Goal: Transaction & Acquisition: Purchase product/service

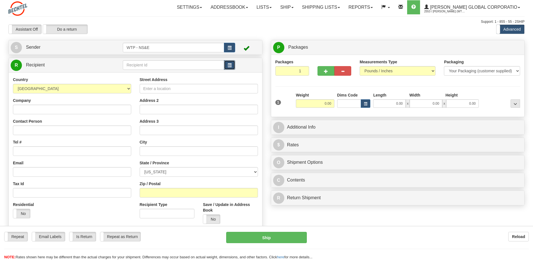
click at [233, 66] on button "button" at bounding box center [229, 65] width 11 height 10
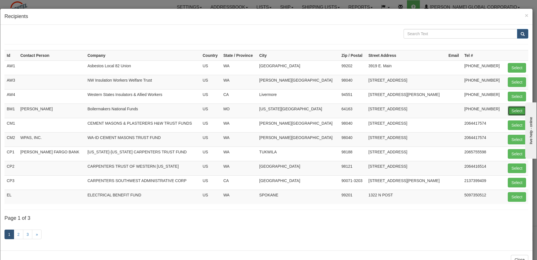
click at [514, 110] on button "Select" at bounding box center [517, 111] width 18 height 10
type input "BM1"
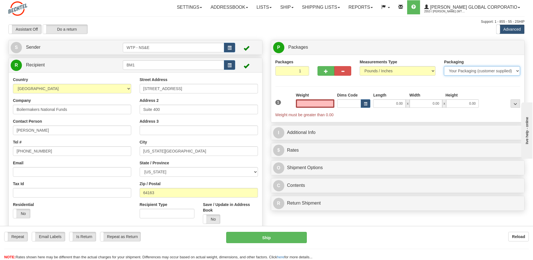
type input "0.00"
click at [451, 69] on select "Your Packaging (customer supplied) Envelope (carrier supplied) Pack (carrier su…" at bounding box center [482, 71] width 76 height 10
select select "2"
click at [444, 66] on select "Your Packaging (customer supplied) Envelope (carrier supplied) Pack (carrier su…" at bounding box center [482, 71] width 76 height 10
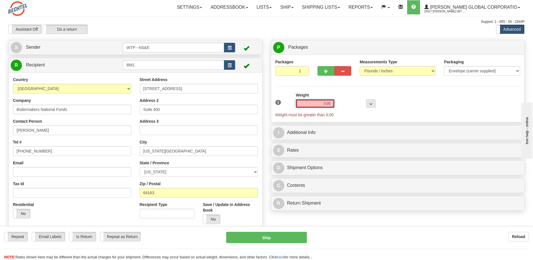
click at [323, 102] on input "0.00" at bounding box center [315, 103] width 39 height 8
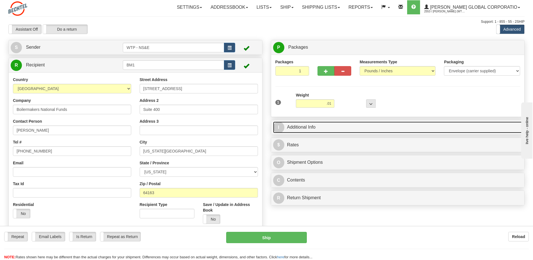
type input "0.01"
click at [348, 131] on link "I Additional Info" at bounding box center [398, 127] width 250 height 12
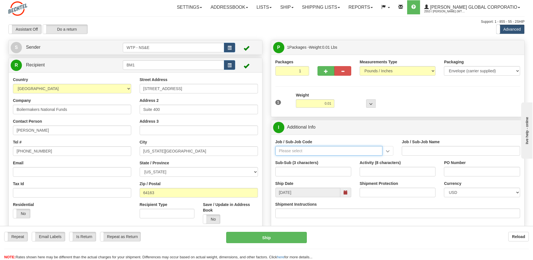
click at [287, 147] on input "Job / Sub-Job Code" at bounding box center [328, 151] width 107 height 10
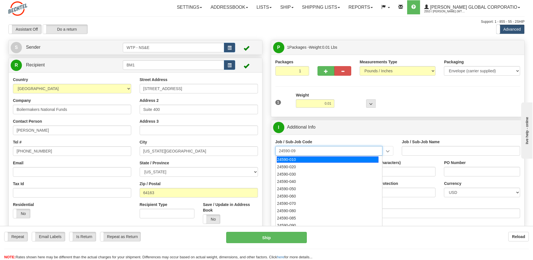
type input "24590-090"
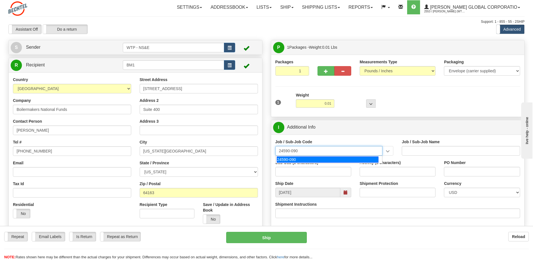
click at [298, 158] on div "24590-090" at bounding box center [328, 159] width 102 height 6
type input "WTP - ALLOCATED COST-SHARED SERVICES"
type input "24590-090"
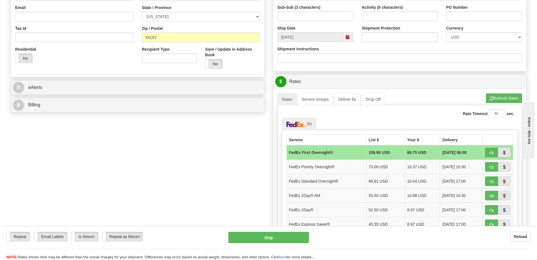
scroll to position [169, 0]
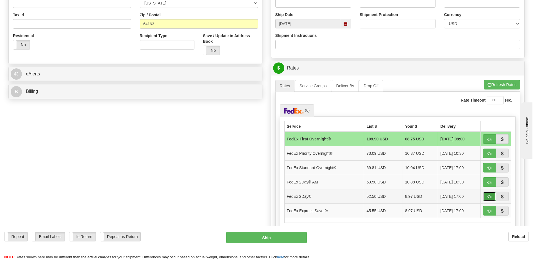
click at [490, 195] on span "button" at bounding box center [490, 197] width 4 height 4
type input "03"
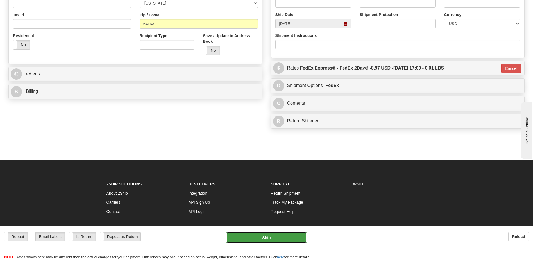
click at [263, 239] on button "Ship" at bounding box center [266, 237] width 80 height 11
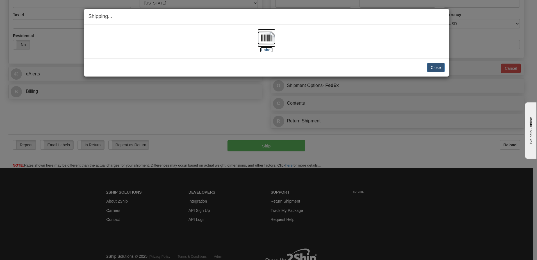
click at [270, 49] on label "[Label]" at bounding box center [266, 50] width 13 height 6
click at [435, 69] on button "Close" at bounding box center [436, 68] width 17 height 10
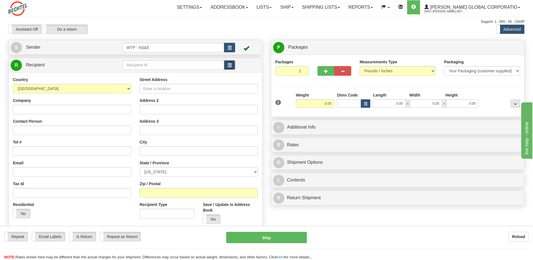
click at [226, 65] on button "button" at bounding box center [229, 65] width 11 height 10
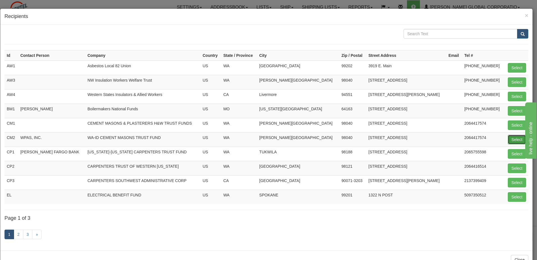
click at [511, 136] on button "Select" at bounding box center [517, 140] width 18 height 10
type input "CM2"
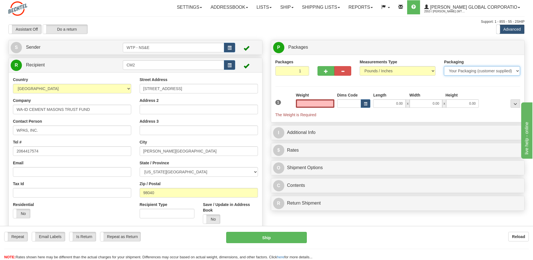
type input "0.00"
click at [461, 71] on select "Your Packaging (customer supplied) Envelope (carrier supplied) Pack (carrier su…" at bounding box center [482, 71] width 76 height 10
select select "2"
click at [444, 66] on select "Your Packaging (customer supplied) Envelope (carrier supplied) Pack (carrier su…" at bounding box center [482, 71] width 76 height 10
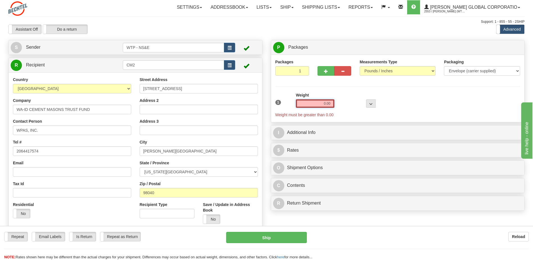
click at [329, 104] on input "0.00" at bounding box center [315, 103] width 39 height 8
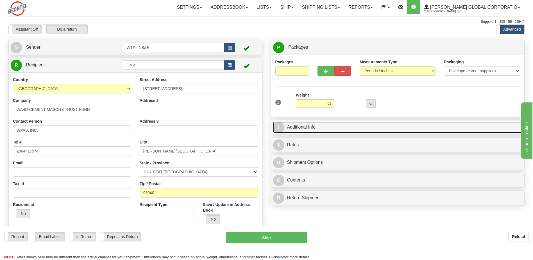
type input "0.01"
click at [347, 122] on link "I Additional Info" at bounding box center [398, 127] width 250 height 12
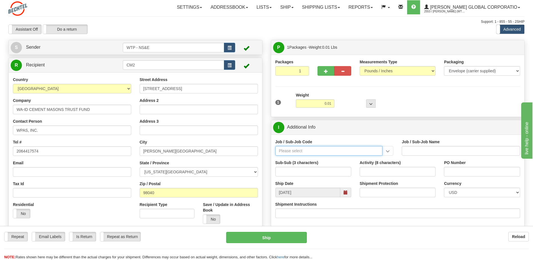
click at [300, 152] on input "Job / Sub-Job Code" at bounding box center [328, 151] width 107 height 10
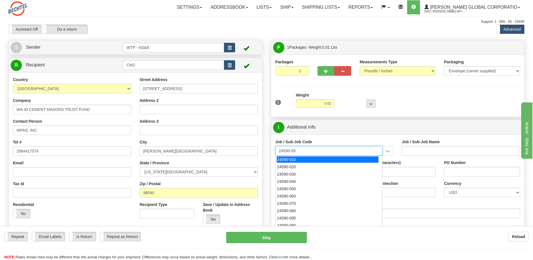
type input "24590-090"
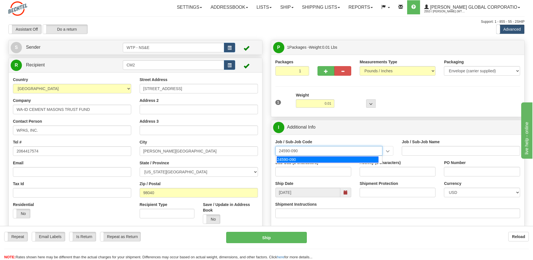
click at [300, 160] on div "24590-090" at bounding box center [328, 159] width 102 height 6
type input "WTP - ALLOCATED COST-SHARED SERVICES"
type input "24590-090"
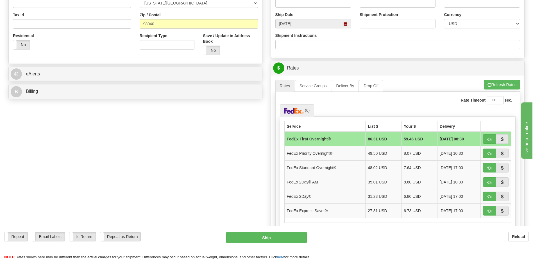
scroll to position [197, 0]
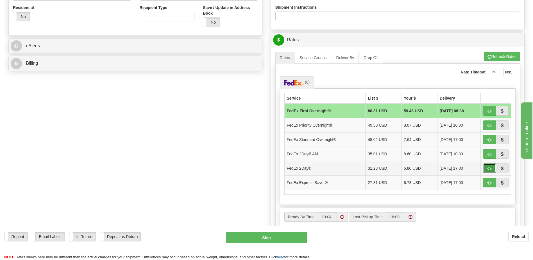
click at [490, 167] on span "button" at bounding box center [490, 169] width 4 height 4
type input "03"
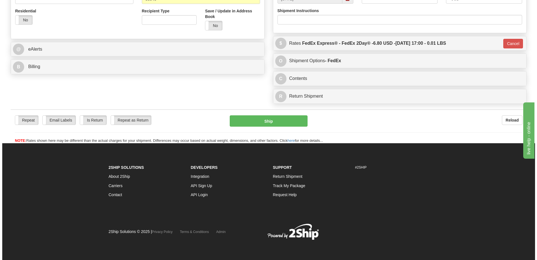
scroll to position [193, 0]
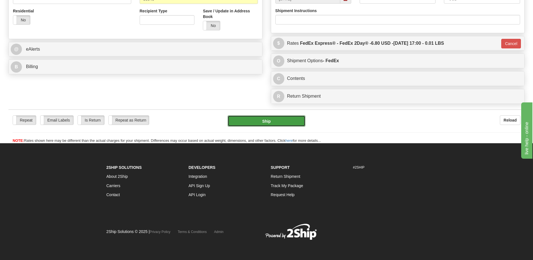
click at [277, 122] on button "Ship" at bounding box center [267, 120] width 78 height 11
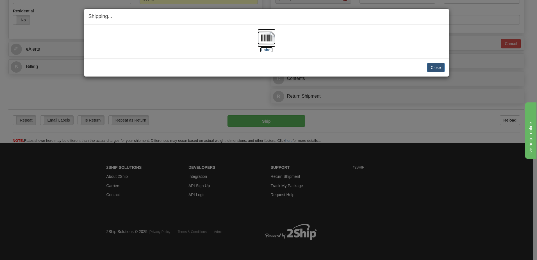
click at [268, 51] on label "[Label]" at bounding box center [266, 50] width 13 height 6
click at [362, 61] on div "Close Cancel Cancel Shipment and Quit Pickup Quit Pickup ONLY" at bounding box center [266, 67] width 365 height 18
click at [431, 66] on button "Close" at bounding box center [436, 68] width 17 height 10
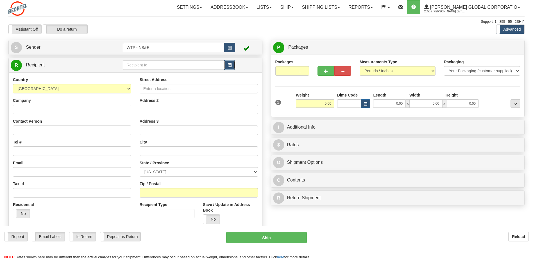
click at [230, 67] on span "button" at bounding box center [230, 66] width 4 height 4
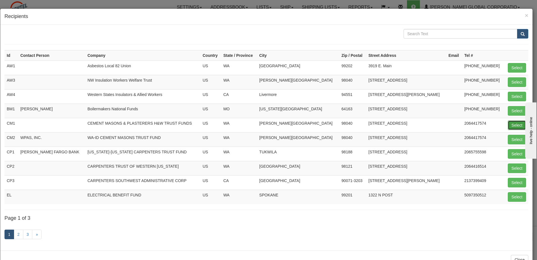
click at [508, 123] on button "Select" at bounding box center [517, 125] width 18 height 10
type input "CM1"
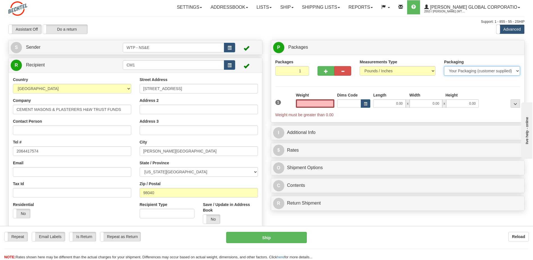
type input "0.00"
click at [470, 72] on select "Your Packaging (customer supplied) Envelope (carrier supplied) Pack (carrier su…" at bounding box center [482, 71] width 76 height 10
select select "2"
click at [444, 66] on select "Your Packaging (customer supplied) Envelope (carrier supplied) Pack (carrier su…" at bounding box center [482, 71] width 76 height 10
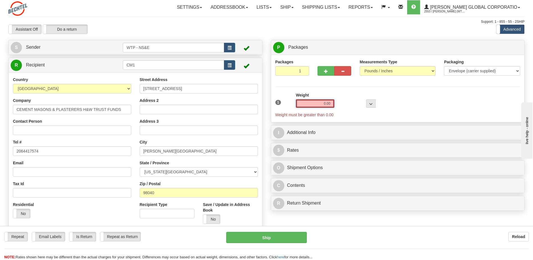
click at [318, 100] on input "0.00" at bounding box center [315, 103] width 39 height 8
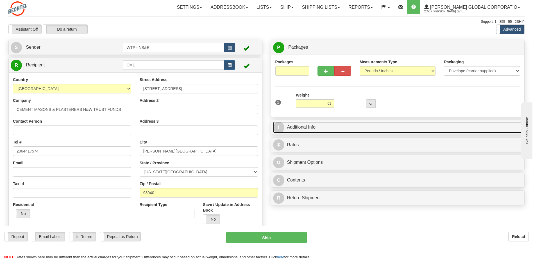
type input "0.01"
click at [319, 123] on link "I Additional Info" at bounding box center [398, 127] width 250 height 12
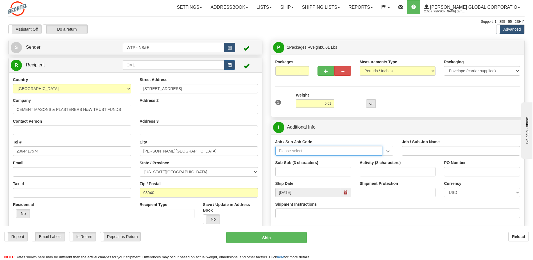
click at [304, 152] on input "Job / Sub-Job Code" at bounding box center [328, 151] width 107 height 10
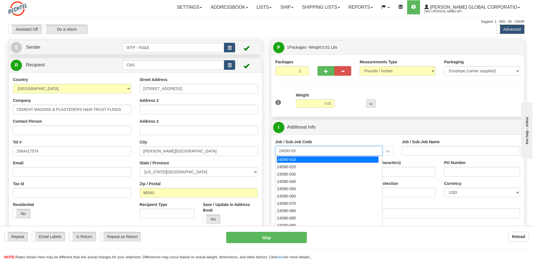
type input "24590-090"
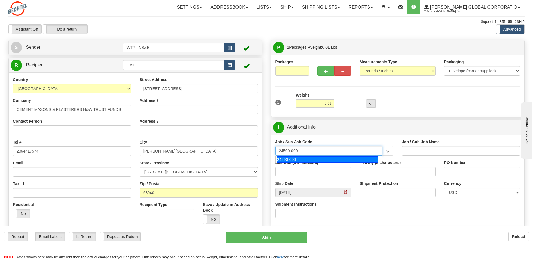
click at [302, 160] on div "24590-090" at bounding box center [328, 159] width 102 height 6
type input "WTP - ALLOCATED COST-SHARED SERVICES"
type input "24590-090"
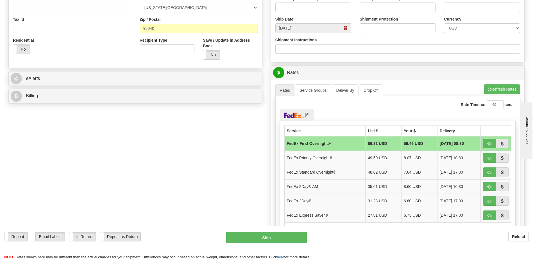
scroll to position [197, 0]
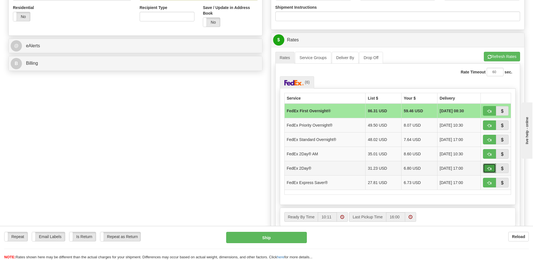
click at [491, 169] on span "button" at bounding box center [490, 169] width 4 height 4
type input "03"
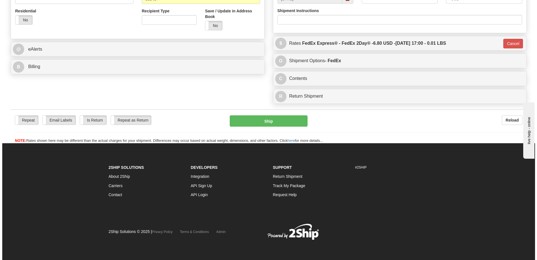
scroll to position [193, 0]
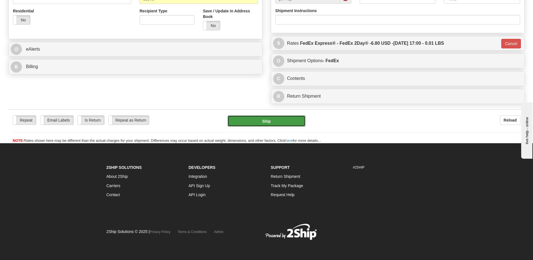
click at [268, 119] on button "Ship" at bounding box center [267, 120] width 78 height 11
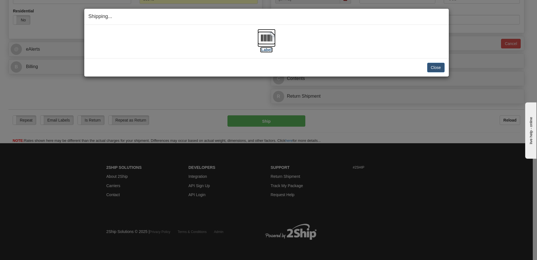
click at [266, 50] on label "[Label]" at bounding box center [266, 50] width 13 height 6
click at [366, 52] on div "[Label]" at bounding box center [267, 41] width 356 height 25
click at [432, 66] on button "Close" at bounding box center [436, 68] width 17 height 10
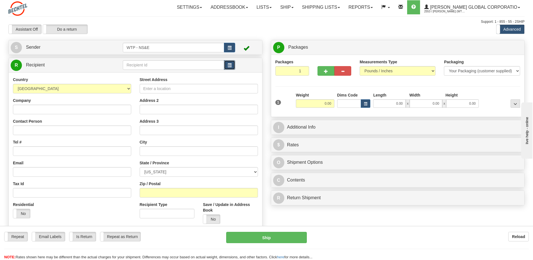
click at [230, 67] on span "button" at bounding box center [230, 66] width 4 height 4
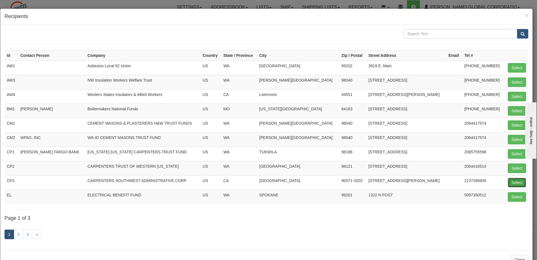
click at [510, 178] on button "Select" at bounding box center [517, 183] width 18 height 10
type input "CP3"
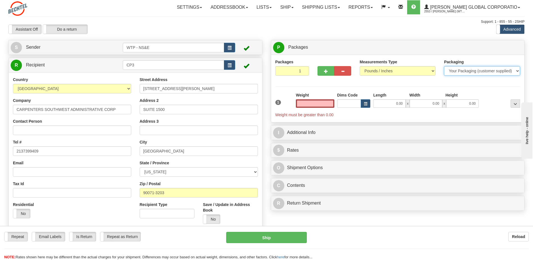
type input "0.00"
click at [453, 73] on select "Your Packaging (customer supplied) Envelope (carrier supplied) Pack (carrier su…" at bounding box center [482, 71] width 76 height 10
select select "2"
click at [444, 66] on select "Your Packaging (customer supplied) Envelope (carrier supplied) Pack (carrier su…" at bounding box center [482, 71] width 76 height 10
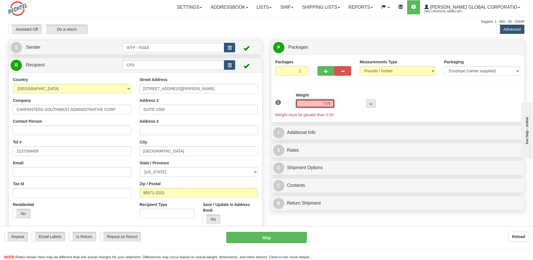
click at [321, 104] on input "0.00" at bounding box center [315, 103] width 39 height 8
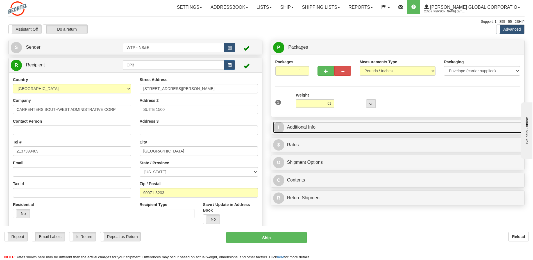
type input "0.01"
click at [331, 126] on link "I Additional Info" at bounding box center [398, 127] width 250 height 12
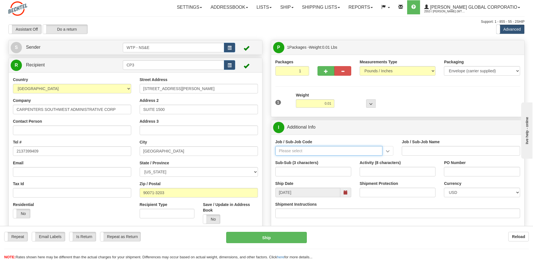
click at [331, 150] on input "Job / Sub-Job Code" at bounding box center [328, 151] width 107 height 10
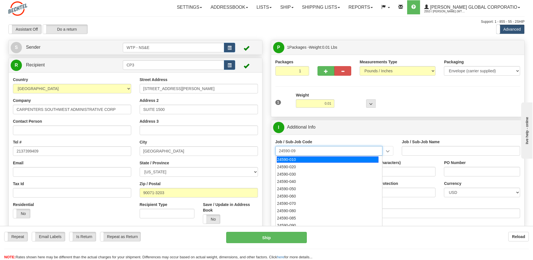
type input "24590-090"
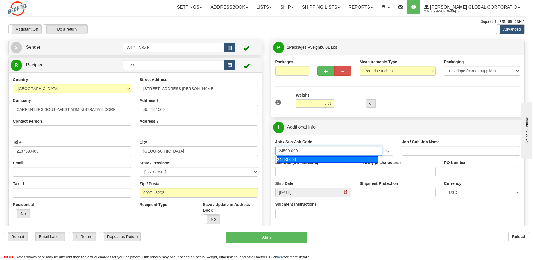
click at [320, 160] on div "24590-090" at bounding box center [328, 159] width 102 height 6
type input "WTP - ALLOCATED COST-SHARED SERVICES"
type input "24590-090"
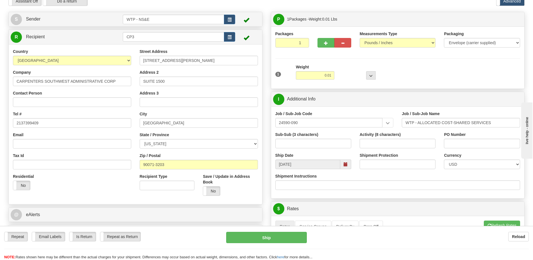
scroll to position [56, 0]
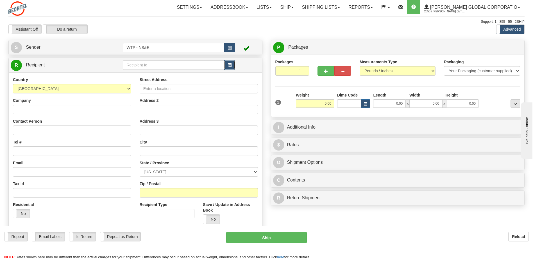
click at [232, 65] on button "button" at bounding box center [229, 65] width 11 height 10
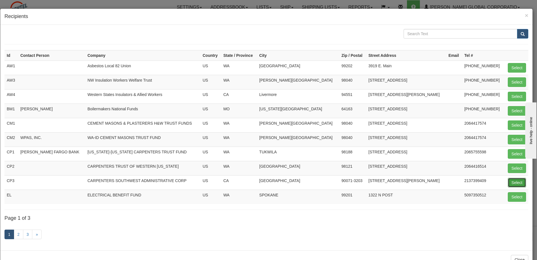
click at [510, 181] on button "Select" at bounding box center [517, 183] width 18 height 10
type input "CP3"
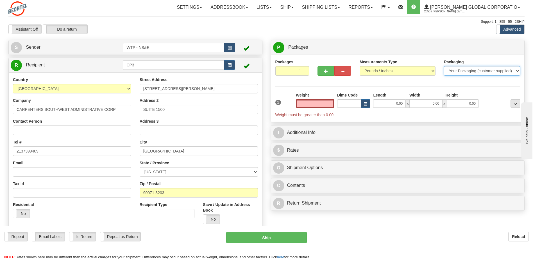
type input "0.00"
click at [478, 72] on select "Your Packaging (customer supplied) Envelope (carrier supplied) Pack (carrier su…" at bounding box center [482, 71] width 76 height 10
select select "2"
click at [444, 66] on select "Your Packaging (customer supplied) Envelope (carrier supplied) Pack (carrier su…" at bounding box center [482, 71] width 76 height 10
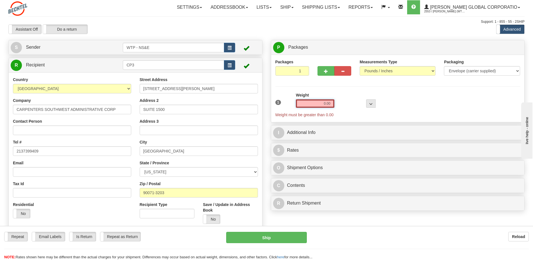
click at [325, 104] on input "0.00" at bounding box center [315, 103] width 39 height 8
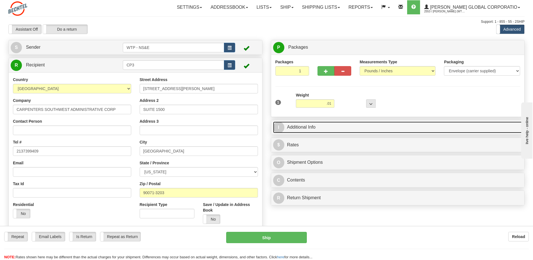
type input "0.01"
click at [321, 129] on link "I Additional Info" at bounding box center [398, 127] width 250 height 12
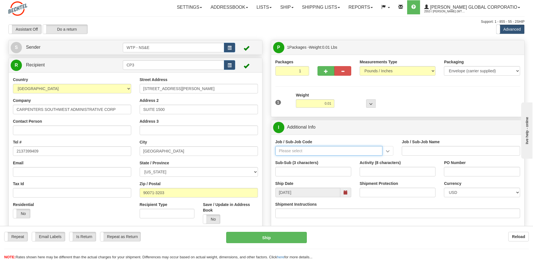
drag, startPoint x: 295, startPoint y: 153, endPoint x: 295, endPoint y: 149, distance: 4.2
click at [295, 153] on input "Job / Sub-Job Code" at bounding box center [328, 151] width 107 height 10
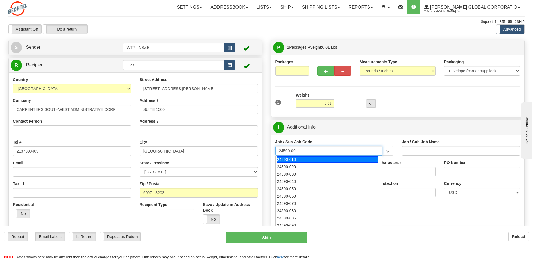
type input "24590-090"
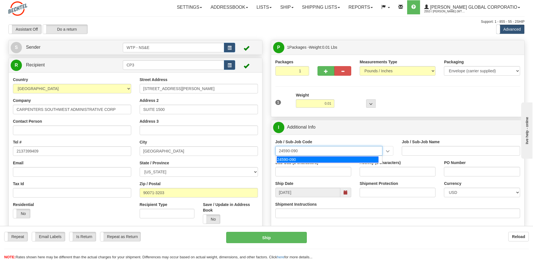
click at [298, 157] on div "24590-090" at bounding box center [328, 159] width 102 height 6
type input "WTP - ALLOCATED COST-SHARED SERVICES"
type input "24590-090"
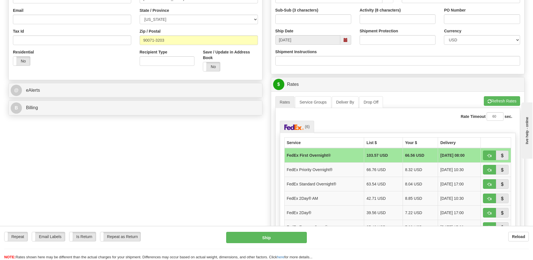
scroll to position [197, 0]
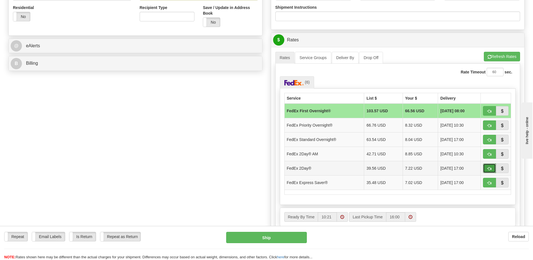
click at [490, 168] on span "button" at bounding box center [490, 169] width 4 height 4
type input "03"
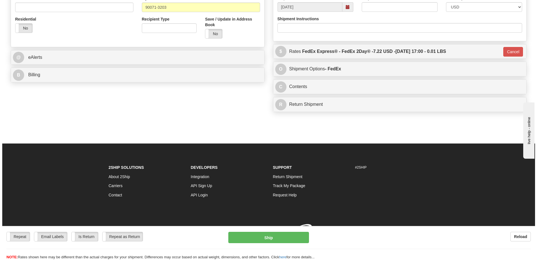
scroll to position [193, 0]
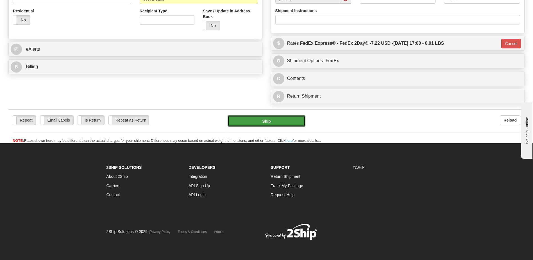
click at [268, 117] on button "Ship" at bounding box center [267, 120] width 78 height 11
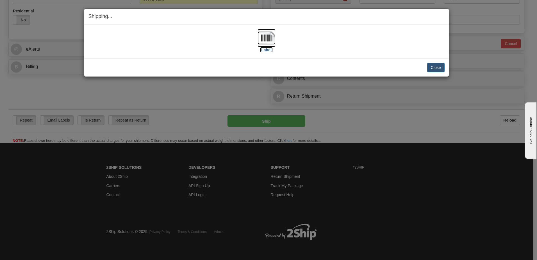
click at [266, 49] on label "[Label]" at bounding box center [266, 50] width 13 height 6
click at [350, 40] on div "[Label]" at bounding box center [267, 41] width 356 height 25
click at [440, 73] on div "Close [PERSON_NAME] Shipment and Quit Pickup Quit Pickup ONLY" at bounding box center [266, 67] width 365 height 18
click at [438, 71] on button "Close" at bounding box center [436, 68] width 17 height 10
click at [434, 65] on button "Close" at bounding box center [436, 68] width 17 height 10
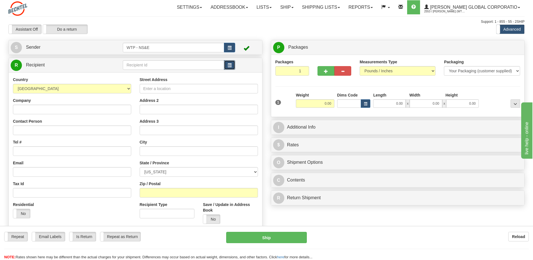
click at [226, 63] on button "button" at bounding box center [229, 65] width 11 height 10
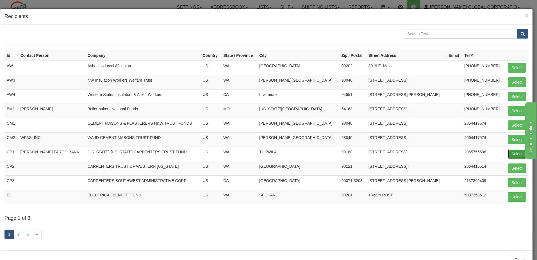
click at [510, 152] on button "Select" at bounding box center [517, 154] width 18 height 10
type input "CP1"
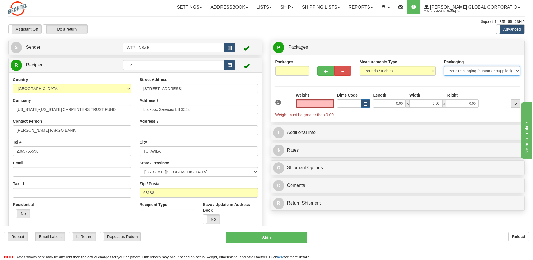
type input "0.00"
click at [475, 69] on select "Your Packaging (customer supplied) Envelope (carrier supplied) Pack (carrier su…" at bounding box center [482, 71] width 76 height 10
select select "2"
click at [444, 66] on select "Your Packaging (customer supplied) Envelope (carrier supplied) Pack (carrier su…" at bounding box center [482, 71] width 76 height 10
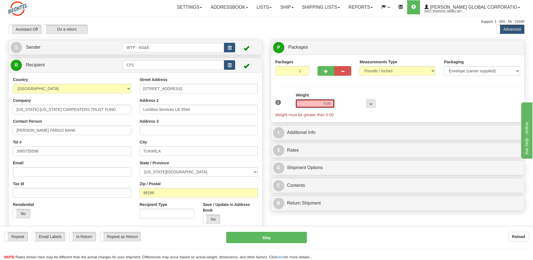
click at [326, 106] on input "0.00" at bounding box center [315, 103] width 39 height 8
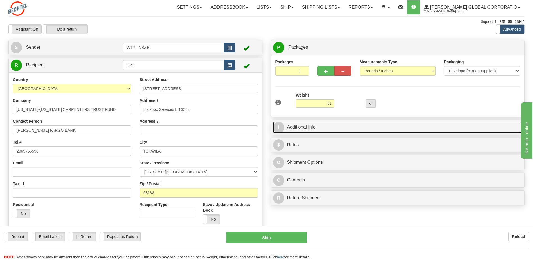
type input "0.01"
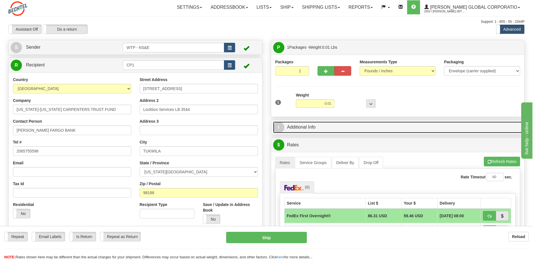
click at [326, 130] on link "I Additional Info" at bounding box center [398, 127] width 250 height 12
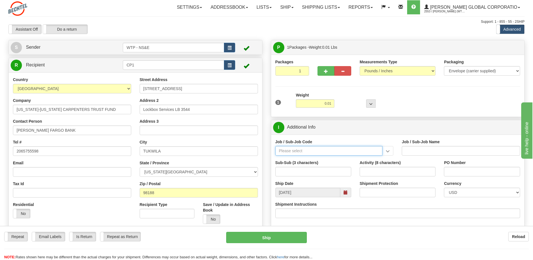
click at [302, 152] on input "Job / Sub-Job Code" at bounding box center [328, 151] width 107 height 10
type input "24590-090"
click at [310, 159] on div "24590-090" at bounding box center [328, 159] width 102 height 6
type input "WTP - ALLOCATED COST-SHARED SERVICES"
type input "24590-090"
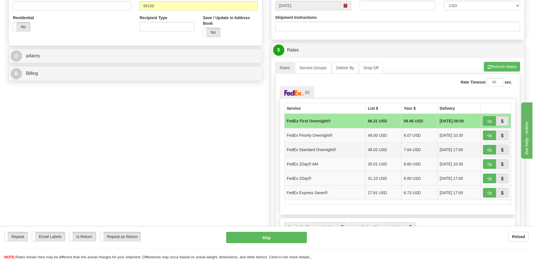
scroll to position [197, 0]
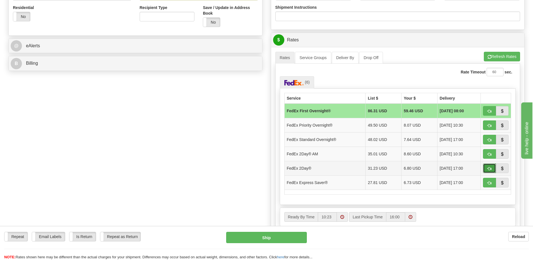
click at [488, 167] on span "button" at bounding box center [490, 169] width 4 height 4
type input "03"
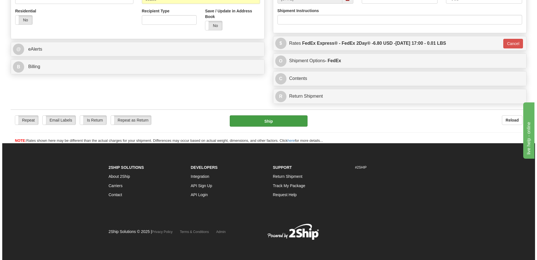
scroll to position [193, 0]
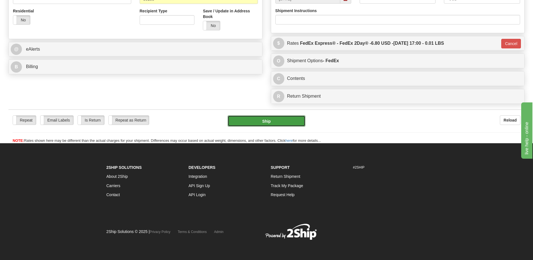
click at [265, 123] on button "Ship" at bounding box center [267, 120] width 78 height 11
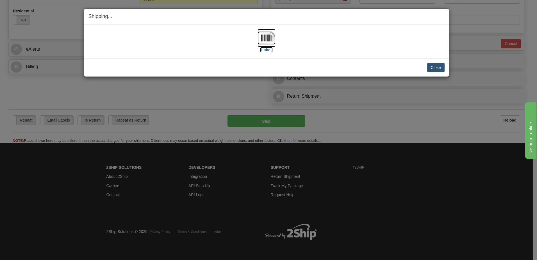
click at [267, 51] on label "[Label]" at bounding box center [266, 50] width 13 height 6
click at [433, 69] on button "Close" at bounding box center [436, 68] width 17 height 10
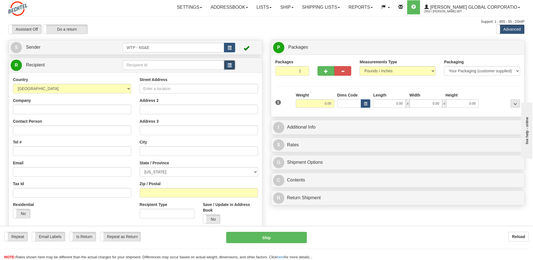
click at [234, 66] on button "button" at bounding box center [229, 65] width 11 height 10
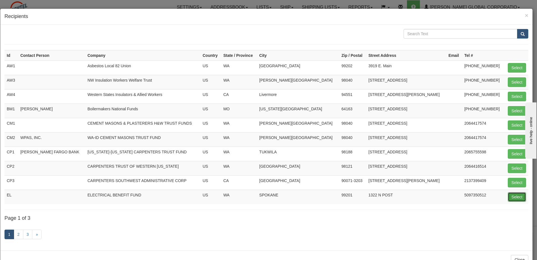
click at [514, 198] on button "Select" at bounding box center [517, 197] width 18 height 10
type input "EL"
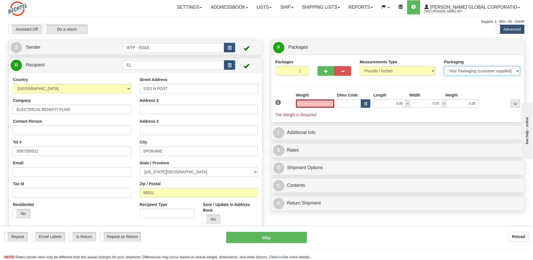
type input "0.00"
click at [453, 70] on select "Your Packaging (customer supplied) Envelope (carrier supplied) Pack (carrier su…" at bounding box center [482, 71] width 76 height 10
select select "2"
click at [444, 66] on select "Your Packaging (customer supplied) Envelope (carrier supplied) Pack (carrier su…" at bounding box center [482, 71] width 76 height 10
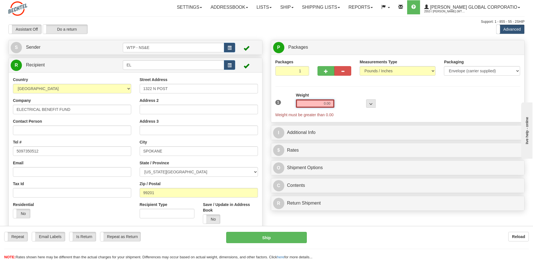
click at [326, 103] on input "0.00" at bounding box center [315, 103] width 39 height 8
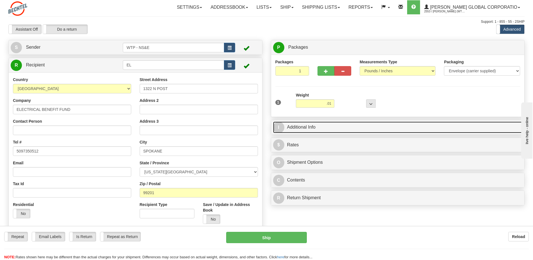
type input "0.01"
click at [340, 125] on link "I Additional Info" at bounding box center [398, 127] width 250 height 12
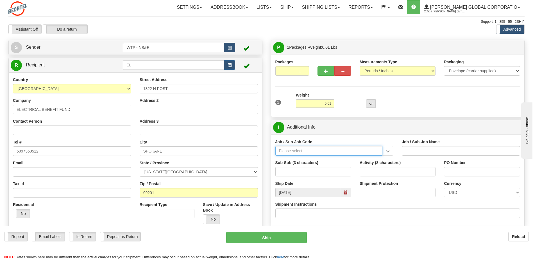
click at [324, 152] on input "Job / Sub-Job Code" at bounding box center [328, 151] width 107 height 10
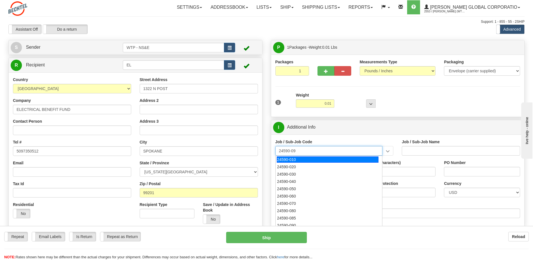
type input "24590-090"
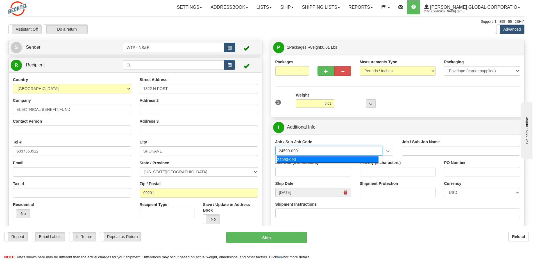
click at [321, 159] on div "24590-090" at bounding box center [328, 159] width 102 height 6
type input "WTP - ALLOCATED COST-SHARED SERVICES"
type input "24590-090"
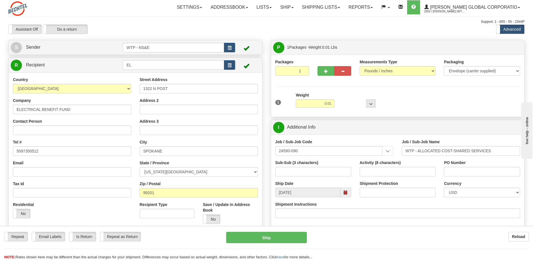
click at [355, 138] on div "Job / Sub-Job Code 24590-090 24590-090 Job / Sub-Job Name WTP - ALLOCATED COST-…" at bounding box center [398, 180] width 254 height 92
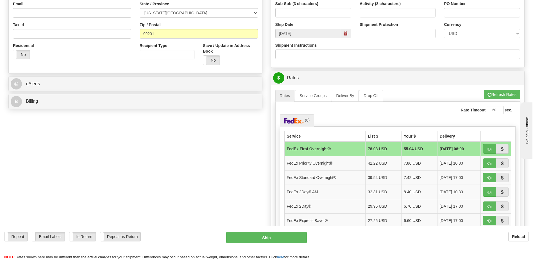
scroll to position [169, 0]
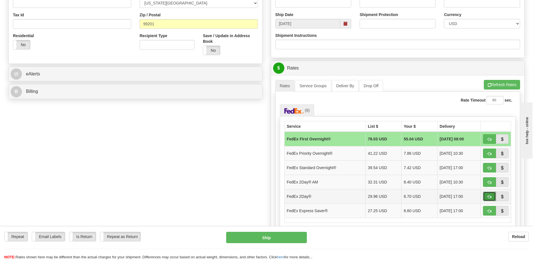
click at [491, 195] on span "button" at bounding box center [490, 197] width 4 height 4
type input "03"
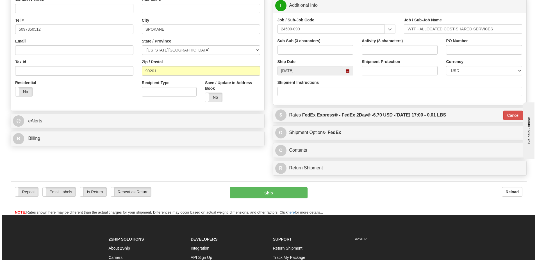
scroll to position [112, 0]
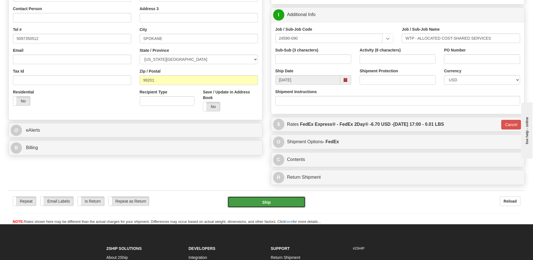
click at [261, 201] on button "Ship" at bounding box center [267, 201] width 78 height 11
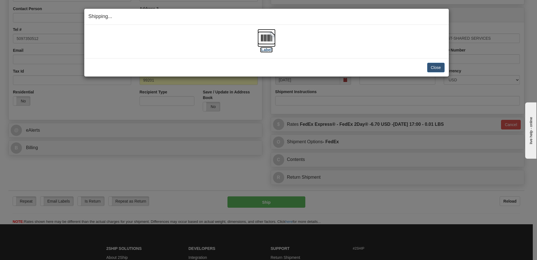
click at [266, 51] on label "[Label]" at bounding box center [266, 50] width 13 height 6
drag, startPoint x: 373, startPoint y: 30, endPoint x: 368, endPoint y: 41, distance: 12.2
click at [373, 30] on div "[Label]" at bounding box center [267, 41] width 356 height 25
click at [442, 68] on button "Close" at bounding box center [436, 68] width 17 height 10
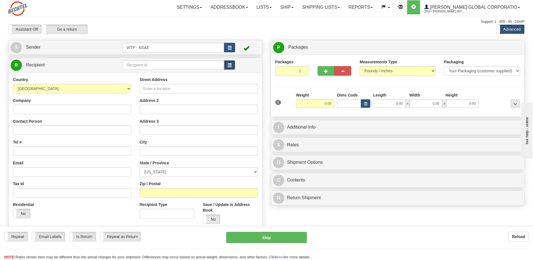
click at [230, 65] on span "button" at bounding box center [230, 66] width 4 height 4
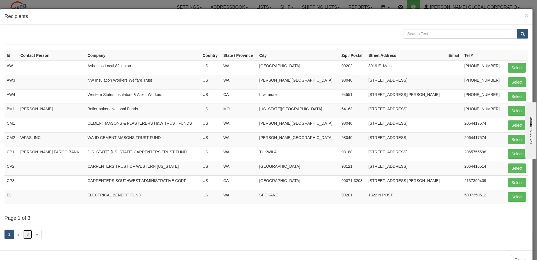
click at [30, 234] on link "3" at bounding box center [28, 234] width 10 height 10
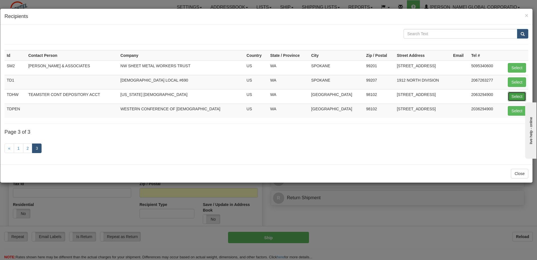
click at [513, 97] on button "Select" at bounding box center [517, 97] width 18 height 10
type input "TDHW"
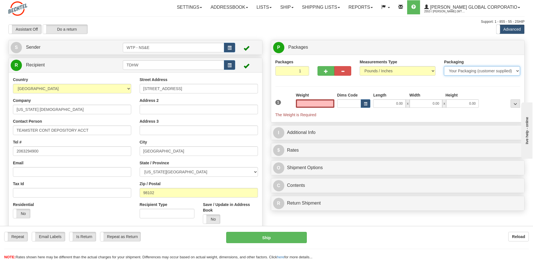
type input "0.00"
click at [462, 74] on select "Your Packaging (customer supplied) Envelope (carrier supplied) Pack (carrier su…" at bounding box center [482, 71] width 76 height 10
select select "2"
click at [444, 66] on select "Your Packaging (customer supplied) Envelope (carrier supplied) Pack (carrier su…" at bounding box center [482, 71] width 76 height 10
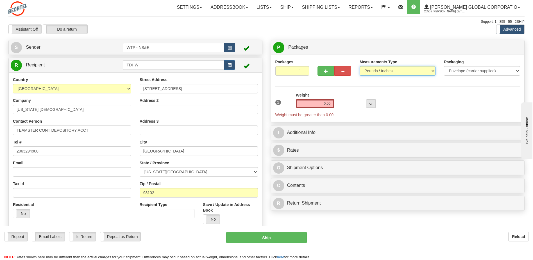
click at [394, 71] on select "Pounds / Inches Kilograms / Centimeters" at bounding box center [398, 71] width 76 height 10
click at [398, 60] on div "Measurements Type Pounds / Inches Kilograms / Centimeters" at bounding box center [398, 67] width 76 height 17
click at [329, 103] on input "0.00" at bounding box center [315, 103] width 39 height 8
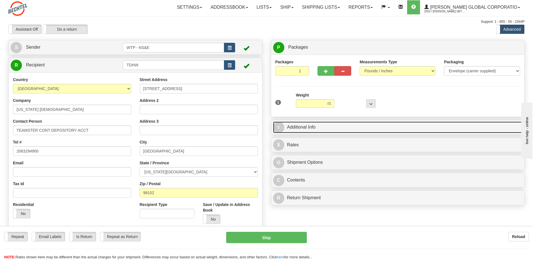
type input "0.01"
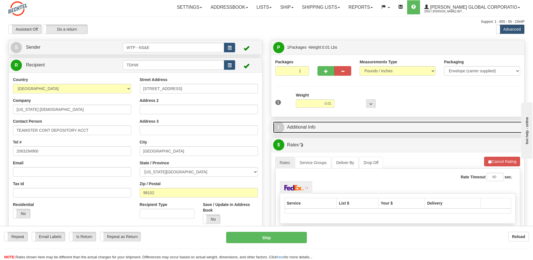
click at [337, 131] on link "I Additional Info" at bounding box center [398, 127] width 250 height 12
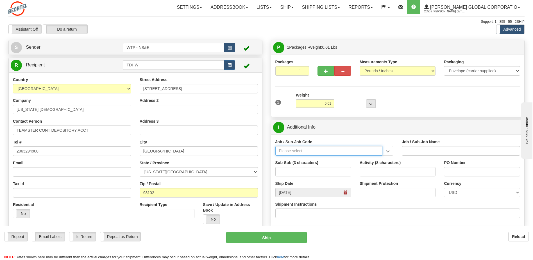
click at [309, 151] on input "Job / Sub-Job Code" at bounding box center [328, 151] width 107 height 10
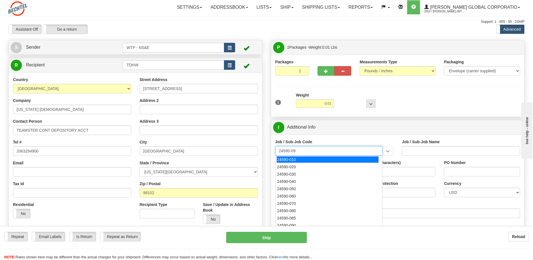
type input "24590-090"
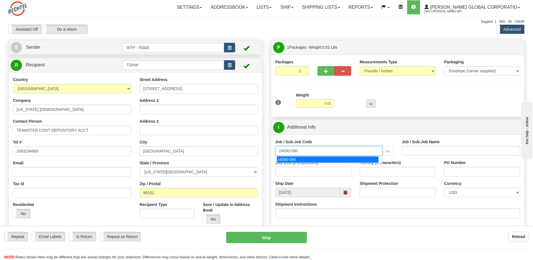
click at [307, 159] on div "24590-090" at bounding box center [328, 159] width 102 height 6
type input "WTP - ALLOCATED COST-SHARED SERVICES"
type input "24590-090"
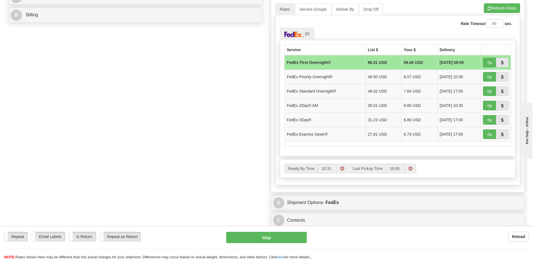
scroll to position [253, 0]
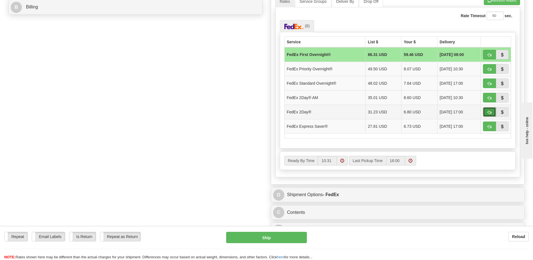
click at [492, 112] on button "button" at bounding box center [489, 112] width 13 height 10
type input "03"
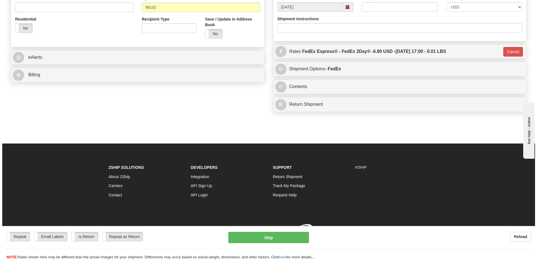
scroll to position [193, 0]
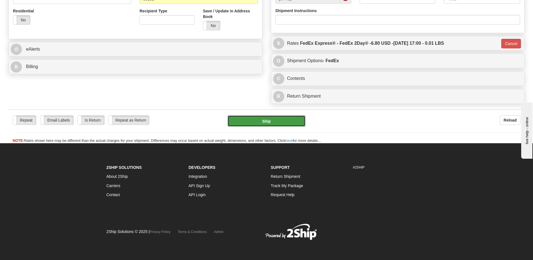
click at [269, 120] on button "Ship" at bounding box center [267, 120] width 78 height 11
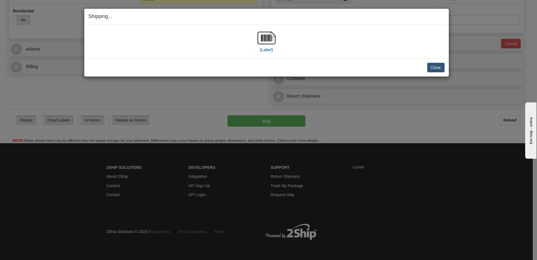
click at [259, 48] on div "[Label]" at bounding box center [267, 41] width 18 height 25
click at [268, 50] on label "[Label]" at bounding box center [266, 50] width 13 height 6
drag, startPoint x: 207, startPoint y: 59, endPoint x: 232, endPoint y: 59, distance: 25.0
click at [207, 59] on div "Close Cancel Cancel Shipment and Quit Pickup Quit Pickup ONLY" at bounding box center [266, 67] width 365 height 18
click at [436, 67] on button "Close" at bounding box center [436, 68] width 17 height 10
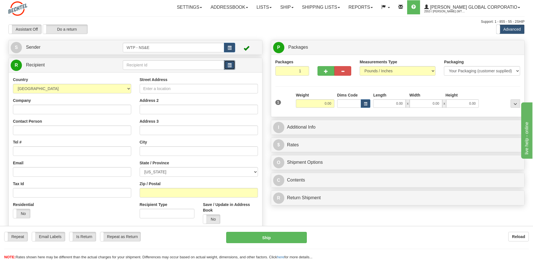
click at [226, 63] on button "button" at bounding box center [229, 65] width 11 height 10
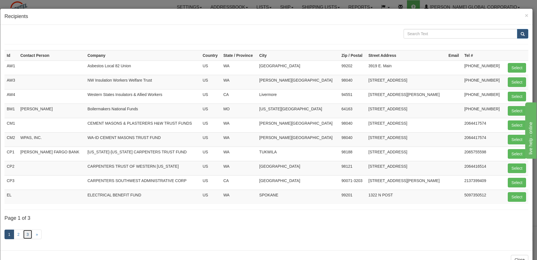
click at [25, 233] on link "3" at bounding box center [28, 234] width 10 height 10
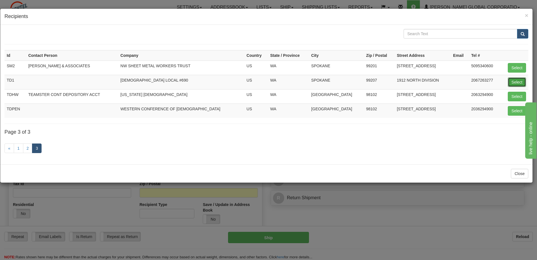
click at [517, 83] on button "Select" at bounding box center [517, 82] width 18 height 10
type input "TD1"
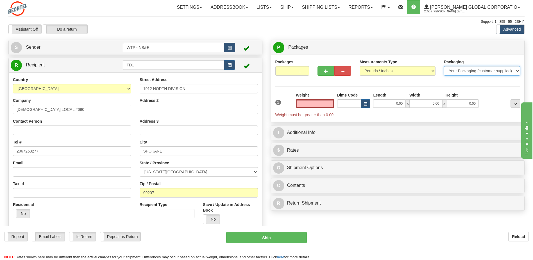
type input "0.00"
click at [474, 73] on select "Your Packaging (customer supplied) Envelope (carrier supplied) Pack (carrier su…" at bounding box center [482, 71] width 76 height 10
select select "2"
click at [444, 66] on select "Your Packaging (customer supplied) Envelope (carrier supplied) Pack (carrier su…" at bounding box center [482, 71] width 76 height 10
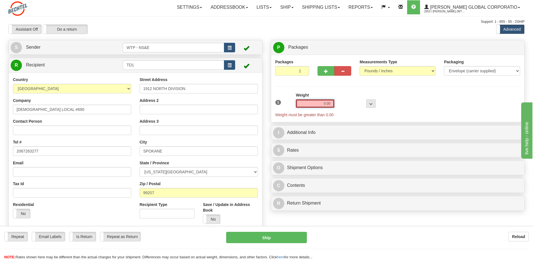
click at [322, 105] on input "0.00" at bounding box center [315, 103] width 39 height 8
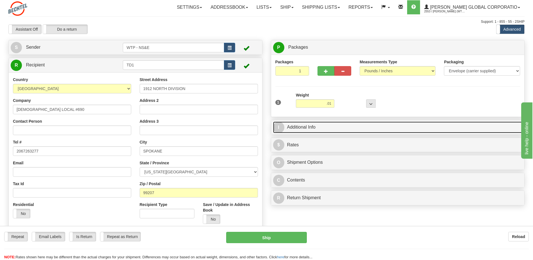
type input "0.01"
click at [327, 125] on link "I Additional Info" at bounding box center [398, 127] width 250 height 12
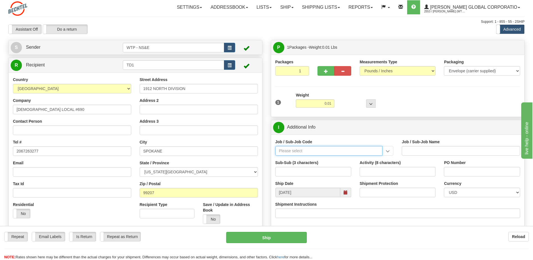
click at [315, 152] on input "Job / Sub-Job Code" at bounding box center [328, 151] width 107 height 10
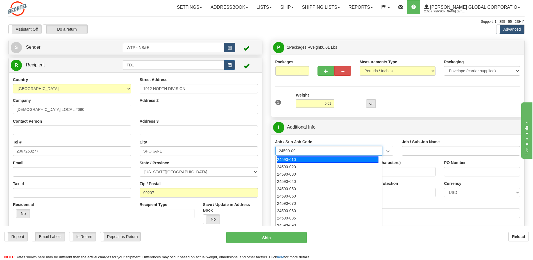
type input "24590-090"
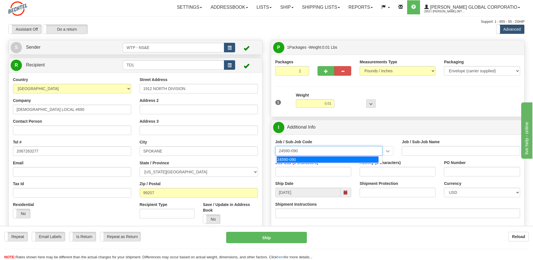
click at [320, 160] on div "24590-090" at bounding box center [328, 159] width 102 height 6
type input "WTP - ALLOCATED COST-SHARED SERVICES"
type input "24590-090"
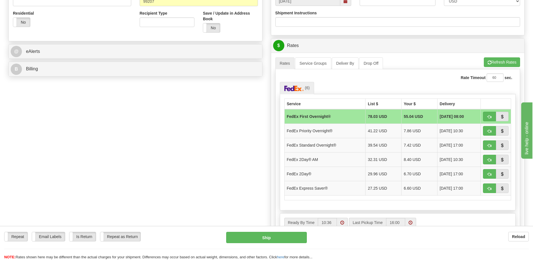
scroll to position [197, 0]
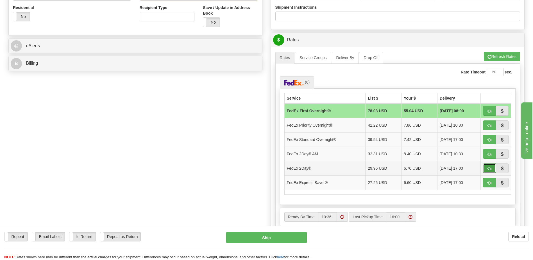
click at [487, 167] on button "button" at bounding box center [489, 168] width 13 height 10
type input "03"
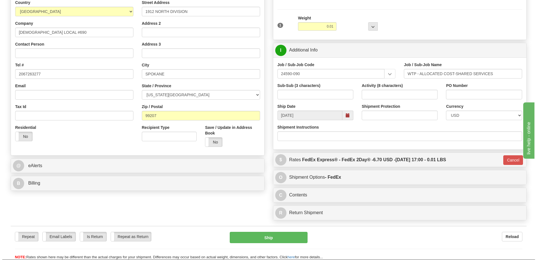
scroll to position [112, 0]
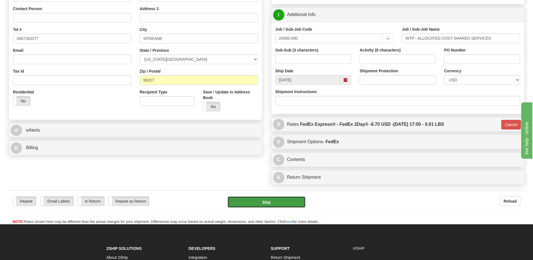
click at [264, 206] on button "Ship" at bounding box center [267, 201] width 78 height 11
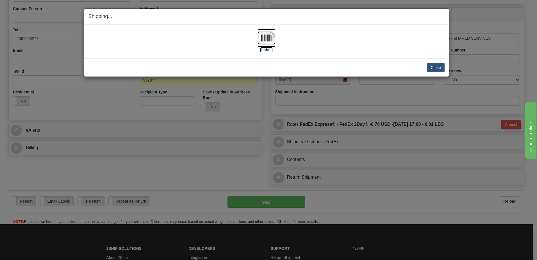
click at [263, 50] on label "[Label]" at bounding box center [266, 50] width 13 height 6
click at [268, 50] on label "[Label]" at bounding box center [266, 50] width 13 height 6
click at [270, 48] on label "[Label]" at bounding box center [266, 50] width 13 height 6
click at [439, 68] on button "Close" at bounding box center [436, 68] width 17 height 10
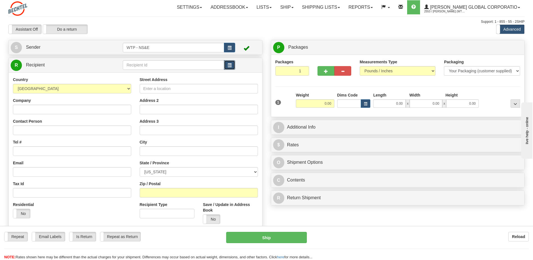
click at [233, 65] on button "button" at bounding box center [229, 65] width 11 height 10
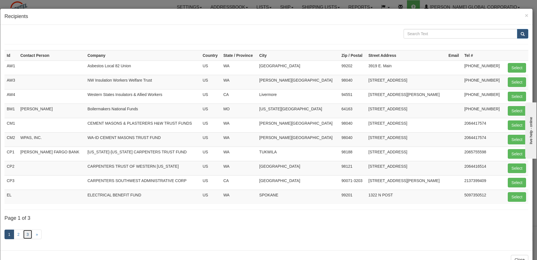
click at [27, 231] on link "3" at bounding box center [28, 234] width 10 height 10
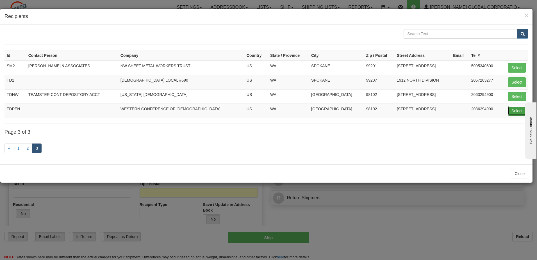
click at [513, 108] on button "Select" at bounding box center [517, 111] width 18 height 10
type input "TDPEN"
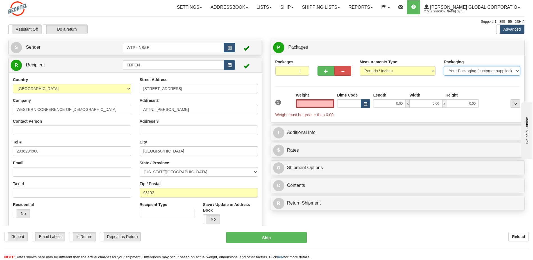
type input "0.00"
click at [465, 72] on select "Your Packaging (customer supplied) Envelope (carrier supplied) Pack (carrier su…" at bounding box center [482, 71] width 76 height 10
select select "2"
click at [444, 66] on select "Your Packaging (customer supplied) Envelope (carrier supplied) Pack (carrier su…" at bounding box center [482, 71] width 76 height 10
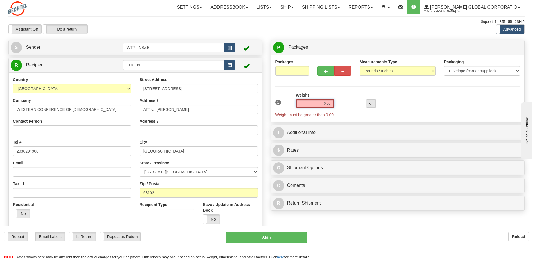
click at [329, 106] on input "0.00" at bounding box center [315, 103] width 39 height 8
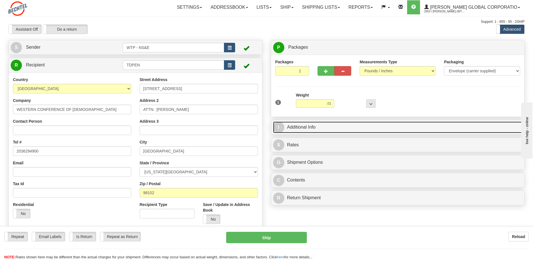
type input "0.01"
click at [316, 126] on link "I Additional Info" at bounding box center [398, 127] width 250 height 12
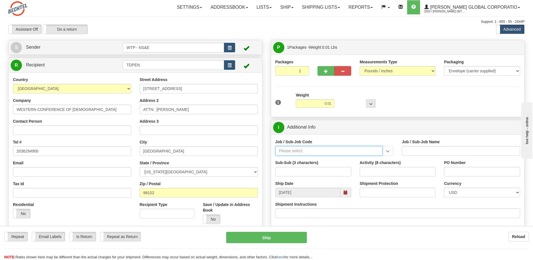
click at [357, 154] on input "Job / Sub-Job Code" at bounding box center [328, 151] width 107 height 10
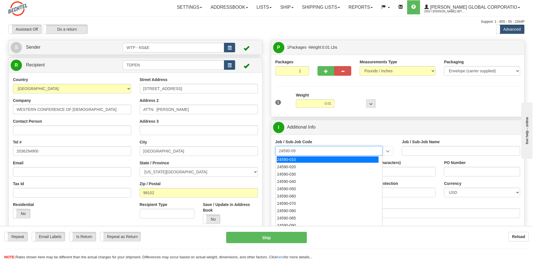
type input "24590-090"
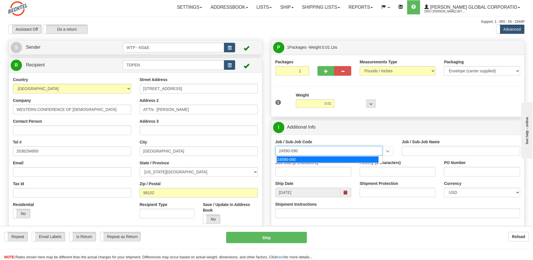
click at [326, 159] on div "24590-090" at bounding box center [328, 159] width 102 height 6
type input "WTP - ALLOCATED COST-SHARED SERVICES"
type input "24590-090"
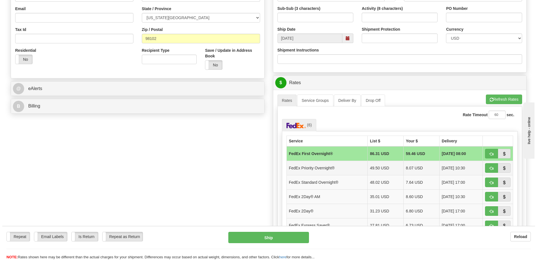
scroll to position [169, 0]
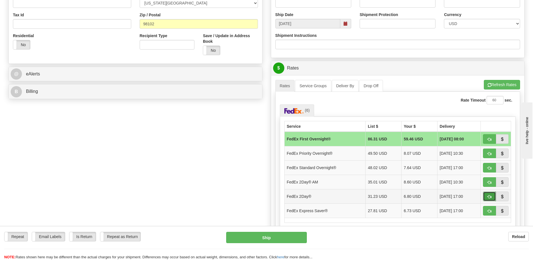
click at [489, 195] on span "button" at bounding box center [490, 197] width 4 height 4
type input "03"
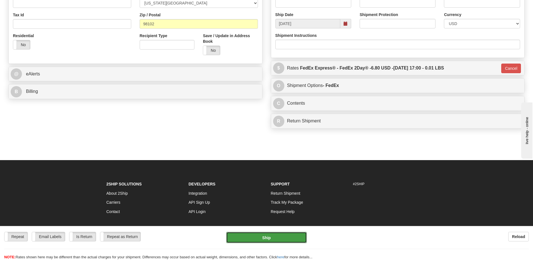
click at [268, 236] on button "Ship" at bounding box center [266, 237] width 80 height 11
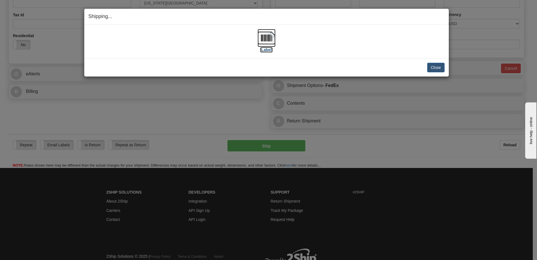
click at [265, 50] on label "[Label]" at bounding box center [266, 50] width 13 height 6
click at [442, 69] on button "Close" at bounding box center [436, 68] width 17 height 10
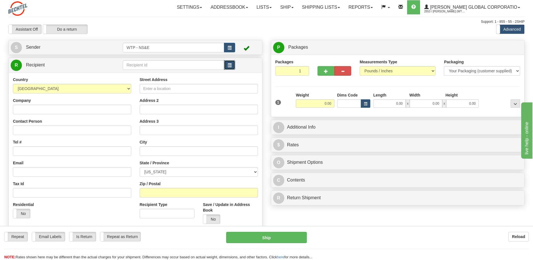
click at [230, 62] on button "button" at bounding box center [229, 65] width 11 height 10
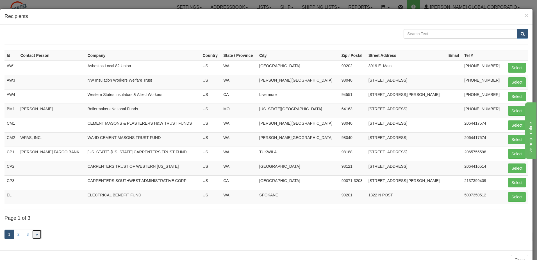
click at [36, 235] on link "»" at bounding box center [37, 234] width 10 height 10
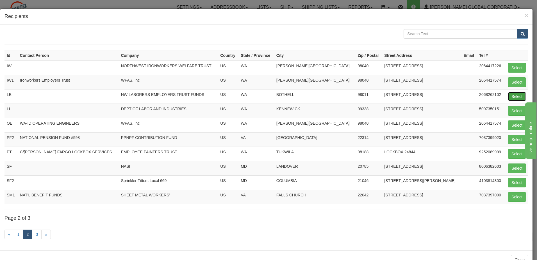
click at [511, 96] on button "Select" at bounding box center [517, 97] width 18 height 10
type input "LB"
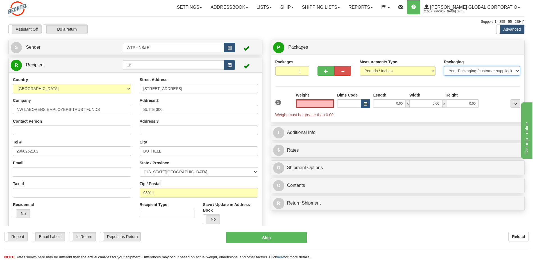
type input "0.00"
click at [453, 72] on select "Your Packaging (customer supplied) Envelope (carrier supplied) Pack (carrier su…" at bounding box center [482, 71] width 76 height 10
select select "2"
click at [444, 66] on select "Your Packaging (customer supplied) Envelope (carrier supplied) Pack (carrier su…" at bounding box center [482, 71] width 76 height 10
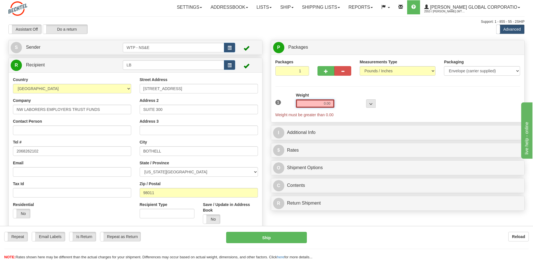
click at [329, 105] on input "0.00" at bounding box center [315, 103] width 39 height 8
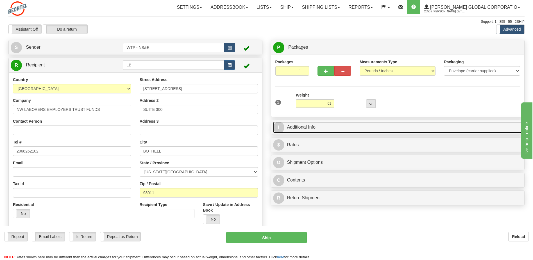
type input "0.01"
click at [315, 123] on link "I Additional Info" at bounding box center [398, 127] width 250 height 12
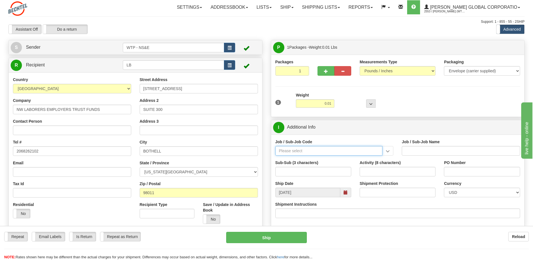
click at [289, 153] on input "Job / Sub-Job Code" at bounding box center [328, 151] width 107 height 10
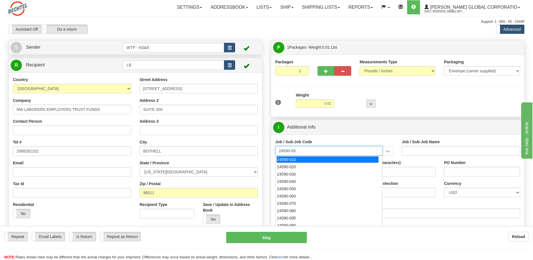
type input "24590-090"
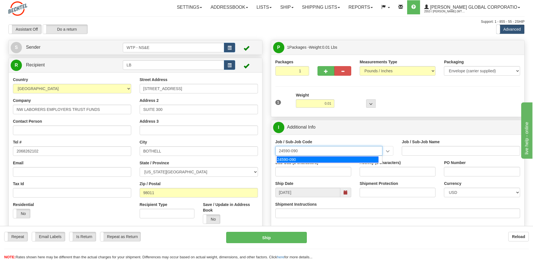
click at [290, 157] on div "24590-090" at bounding box center [328, 159] width 102 height 6
type input "WTP - ALLOCATED COST-SHARED SERVICES"
type input "24590-090"
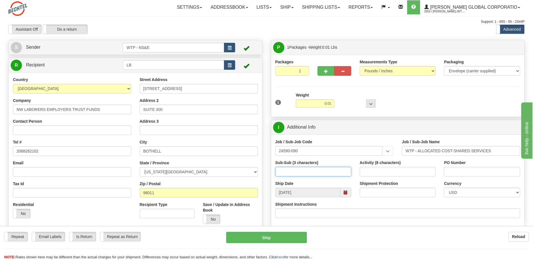
click at [304, 171] on input "Sub-Sub (3 characters)" at bounding box center [313, 172] width 76 height 10
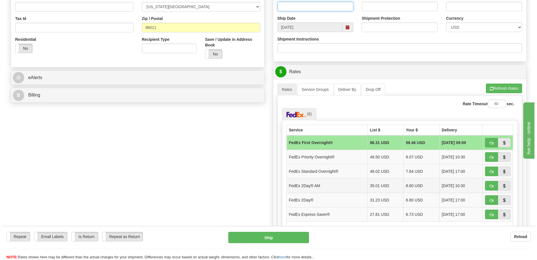
scroll to position [169, 0]
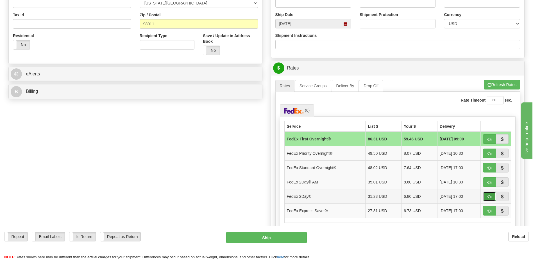
click at [491, 195] on span "button" at bounding box center [490, 197] width 4 height 4
type input "03"
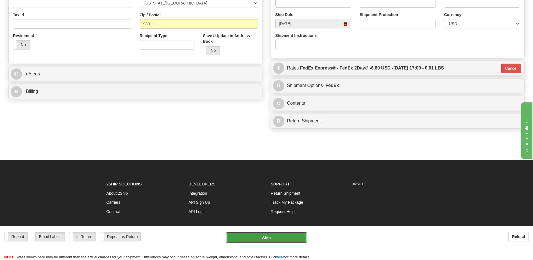
click at [263, 241] on button "Ship" at bounding box center [266, 237] width 80 height 11
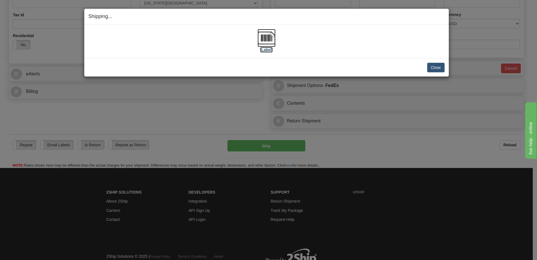
click at [267, 50] on label "[Label]" at bounding box center [266, 50] width 13 height 6
click at [428, 66] on button "Close" at bounding box center [436, 68] width 17 height 10
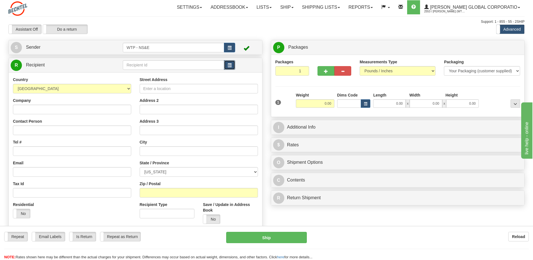
click at [230, 67] on span "button" at bounding box center [230, 66] width 4 height 4
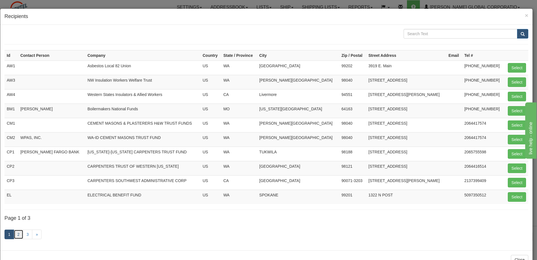
click at [21, 234] on link "2" at bounding box center [19, 234] width 10 height 10
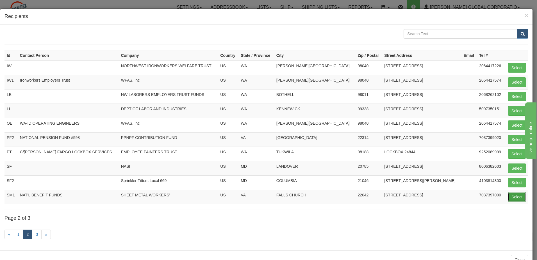
click at [511, 198] on button "Select" at bounding box center [517, 197] width 18 height 10
type input "SM1"
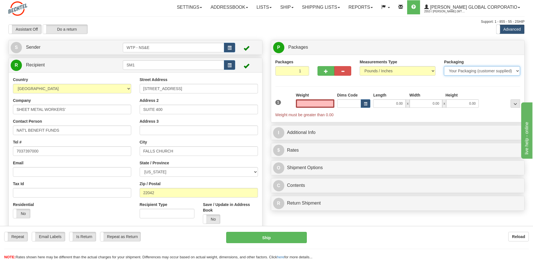
type input "0.00"
click at [465, 70] on select "Your Packaging (customer supplied) Envelope (carrier supplied) Pack (carrier su…" at bounding box center [482, 71] width 76 height 10
select select "2"
click at [444, 66] on select "Your Packaging (customer supplied) Envelope (carrier supplied) Pack (carrier su…" at bounding box center [482, 71] width 76 height 10
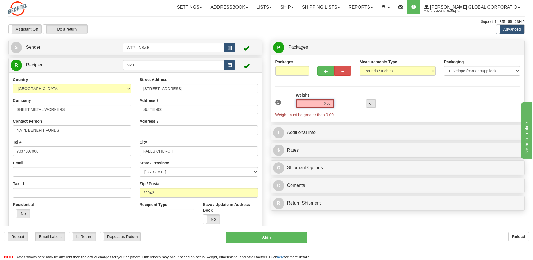
click at [327, 106] on input "0.00" at bounding box center [315, 103] width 39 height 8
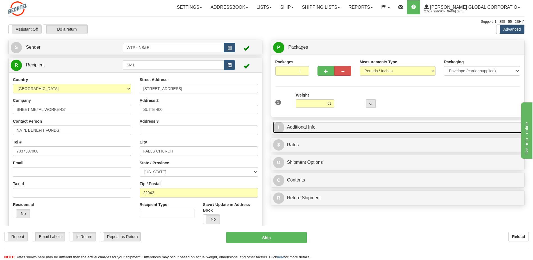
type input "0.01"
click at [302, 128] on link "I Additional Info" at bounding box center [398, 127] width 250 height 12
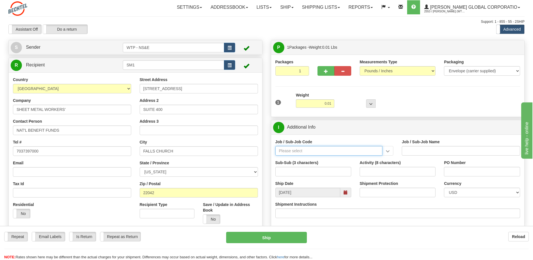
click at [299, 149] on input "Job / Sub-Job Code" at bounding box center [328, 151] width 107 height 10
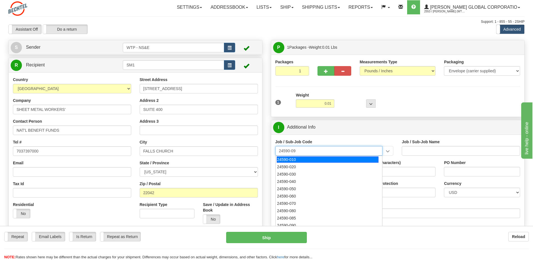
type input "24590-090"
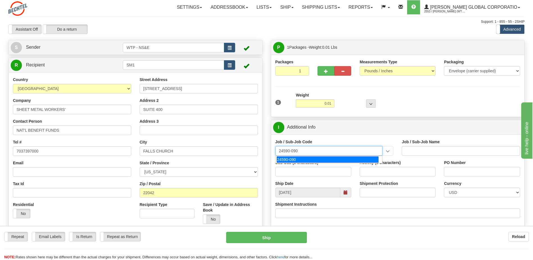
click at [299, 160] on div "24590-090" at bounding box center [328, 159] width 102 height 6
type input "WTP - ALLOCATED COST-SHARED SERVICES"
type input "24590-090"
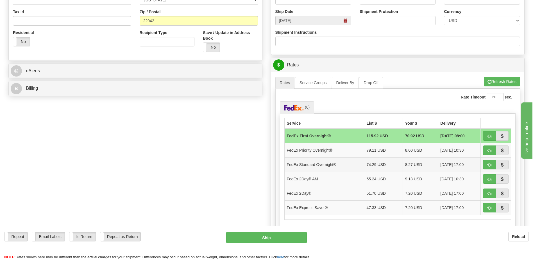
scroll to position [225, 0]
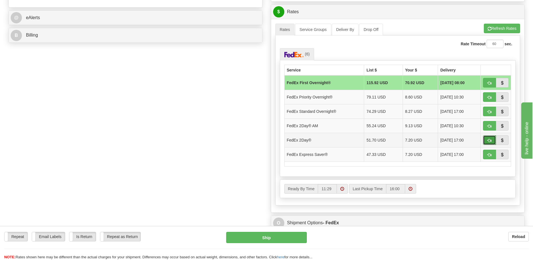
click at [490, 139] on span "button" at bounding box center [490, 141] width 4 height 4
type input "03"
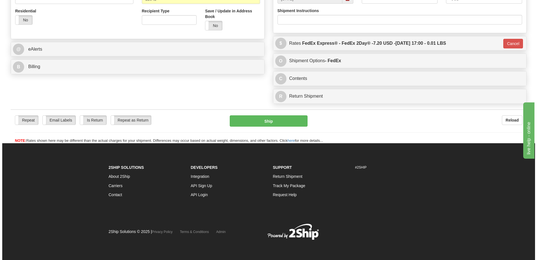
scroll to position [193, 0]
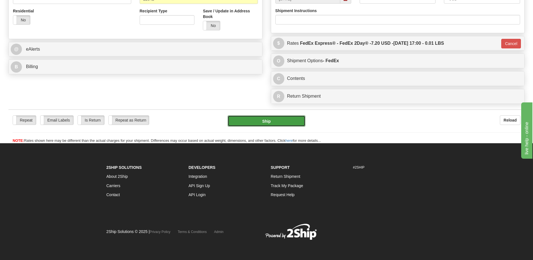
click at [268, 121] on button "Ship" at bounding box center [267, 120] width 78 height 11
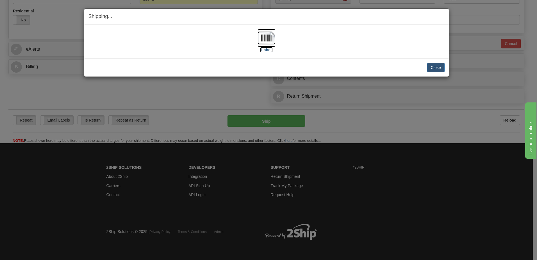
click at [262, 52] on label "[Label]" at bounding box center [266, 50] width 13 height 6
click at [294, 54] on div "[Label] IMPORTANT NOTICE Embassy / Consulate / Government Building / Hospital C…" at bounding box center [266, 41] width 365 height 33
click at [435, 67] on button "Close" at bounding box center [436, 68] width 17 height 10
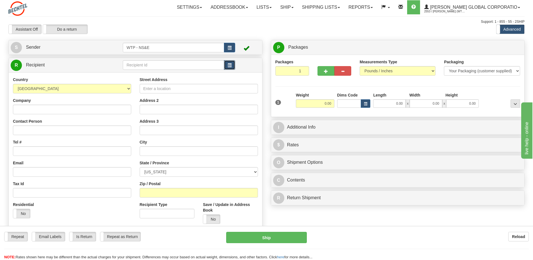
click at [232, 65] on button "button" at bounding box center [229, 65] width 11 height 10
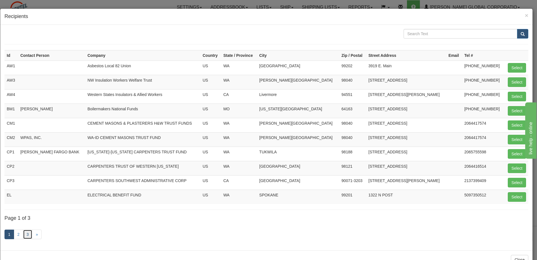
click at [28, 234] on link "3" at bounding box center [28, 234] width 10 height 10
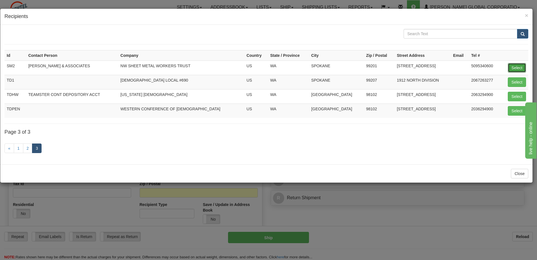
click at [517, 68] on button "Select" at bounding box center [517, 68] width 18 height 10
type input "SM2"
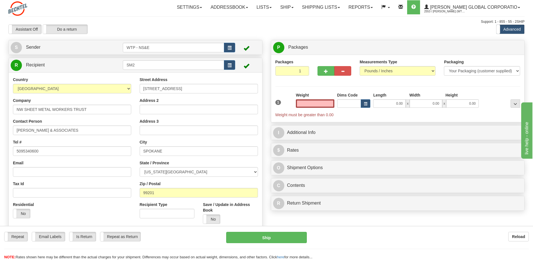
type input "0.00"
click at [462, 70] on select "Your Packaging (customer supplied) Envelope (carrier supplied) Pack (carrier su…" at bounding box center [482, 71] width 76 height 10
select select "2"
click at [444, 66] on select "Your Packaging (customer supplied) Envelope (carrier supplied) Pack (carrier su…" at bounding box center [482, 71] width 76 height 10
click at [324, 104] on input "0.00" at bounding box center [315, 103] width 39 height 8
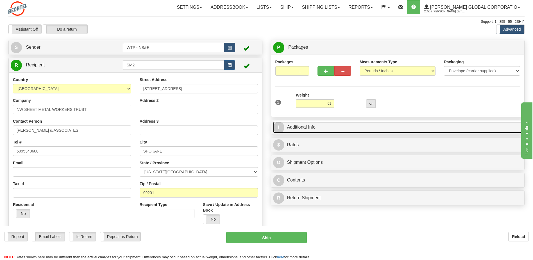
type input "0.01"
click at [360, 123] on link "I Additional Info" at bounding box center [398, 127] width 250 height 12
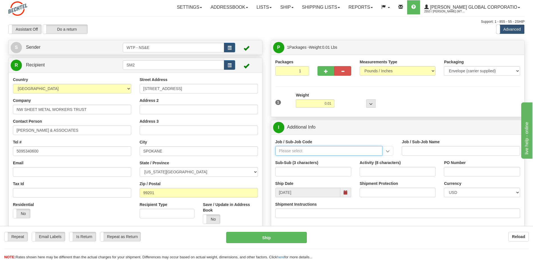
click at [289, 152] on input "Job / Sub-Job Code" at bounding box center [328, 151] width 107 height 10
type input "24590-090"
click at [306, 159] on div "24590-090" at bounding box center [328, 159] width 102 height 6
type input "WTP - ALLOCATED COST-SHARED SERVICES"
type input "24590-090"
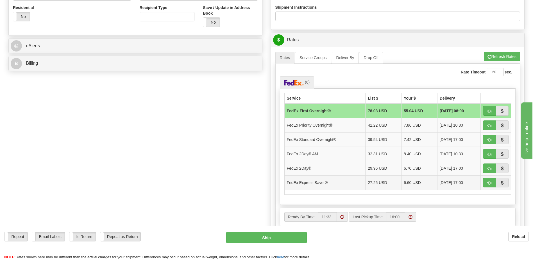
scroll to position [225, 0]
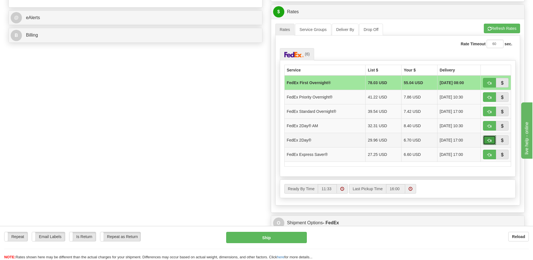
click at [488, 139] on span "button" at bounding box center [490, 141] width 4 height 4
type input "03"
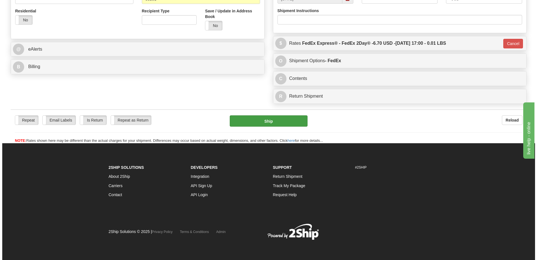
scroll to position [193, 0]
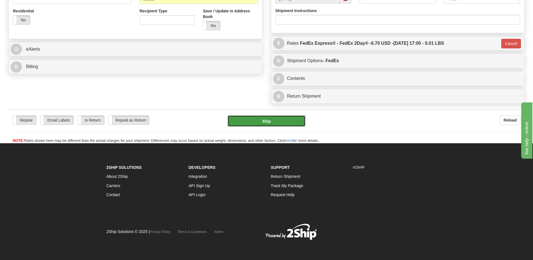
click at [280, 122] on button "Ship" at bounding box center [267, 120] width 78 height 11
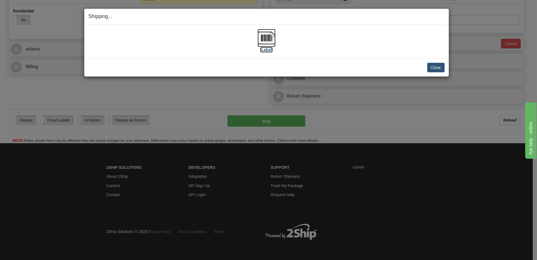
click at [270, 51] on label "[Label]" at bounding box center [266, 50] width 13 height 6
click at [316, 40] on div "[Label]" at bounding box center [267, 41] width 356 height 25
